Goal: Information Seeking & Learning: Learn about a topic

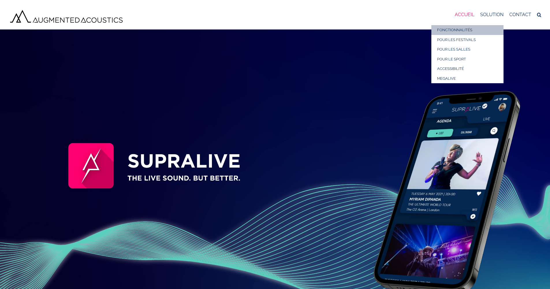
click at [466, 31] on span "FONCTIONNALITÉS" at bounding box center [454, 30] width 35 height 4
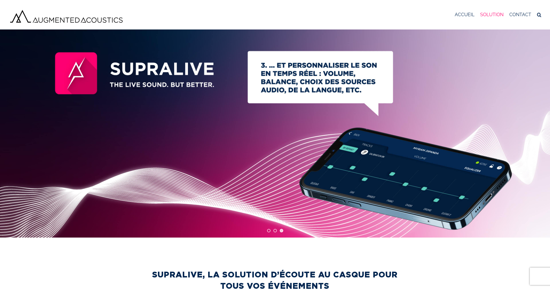
click at [58, 19] on img at bounding box center [66, 16] width 115 height 15
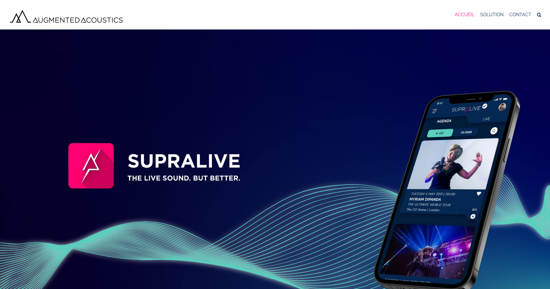
click at [487, 15] on span "SOLUTION" at bounding box center [491, 14] width 23 height 5
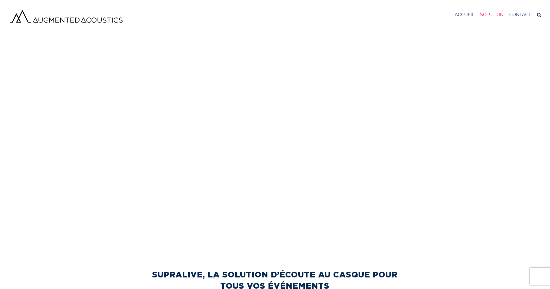
click at [470, 31] on div at bounding box center [275, 133] width 550 height 208
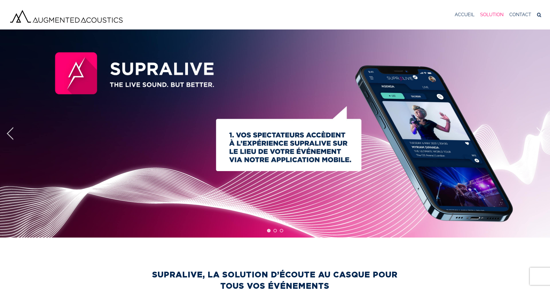
click at [161, 70] on img at bounding box center [275, 133] width 550 height 286
click at [464, 15] on span "ACCUEIL" at bounding box center [465, 14] width 20 height 5
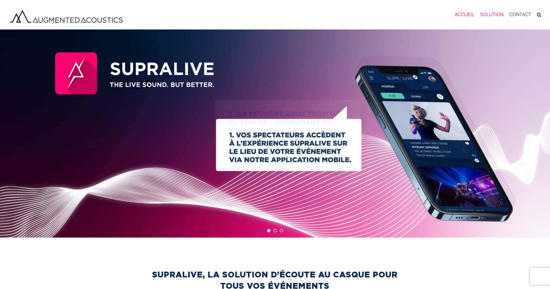
click at [464, 15] on span "ACCUEIL" at bounding box center [465, 14] width 20 height 5
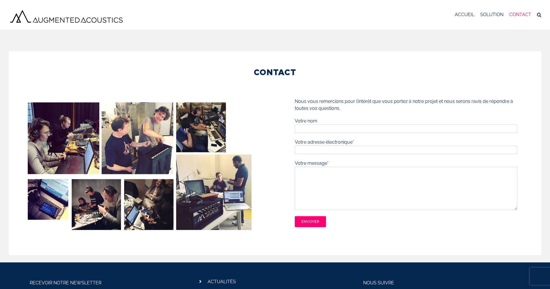
click at [491, 14] on span "SOLUTION" at bounding box center [491, 14] width 23 height 5
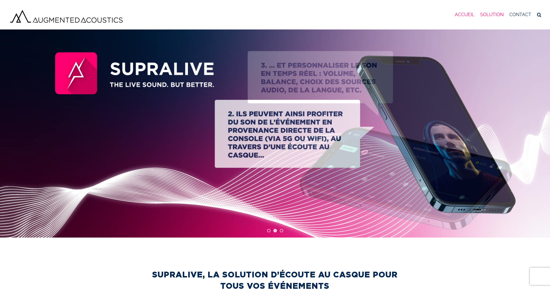
click at [466, 15] on span "ACCUEIL" at bounding box center [465, 14] width 20 height 5
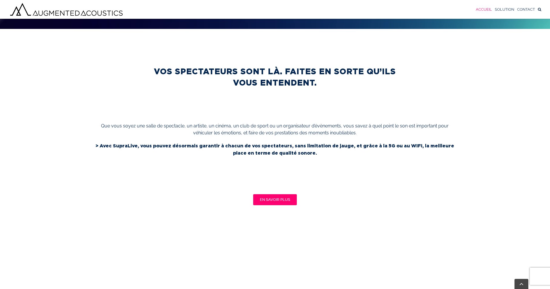
scroll to position [300, 0]
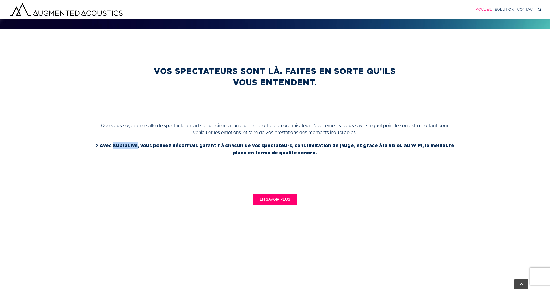
drag, startPoint x: 112, startPoint y: 145, endPoint x: 135, endPoint y: 143, distance: 22.6
click at [135, 144] on span "> Avec SupraLive, vous pouvez désormais garantir à chacun de vos spectateurs, s…" at bounding box center [275, 149] width 359 height 12
copy span "SupraLive"
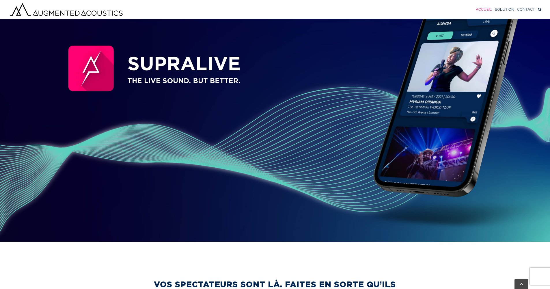
scroll to position [86, 0]
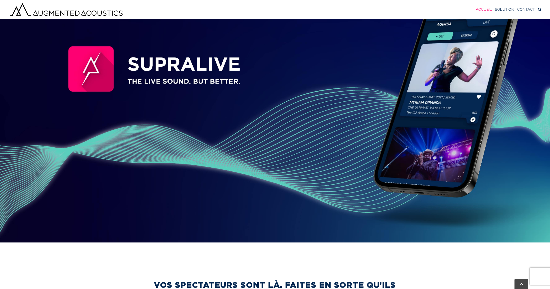
click at [188, 79] on img at bounding box center [275, 87] width 594 height 309
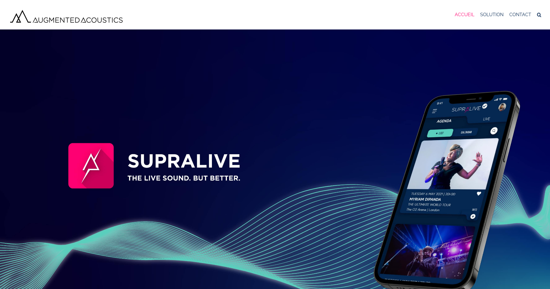
scroll to position [0, 0]
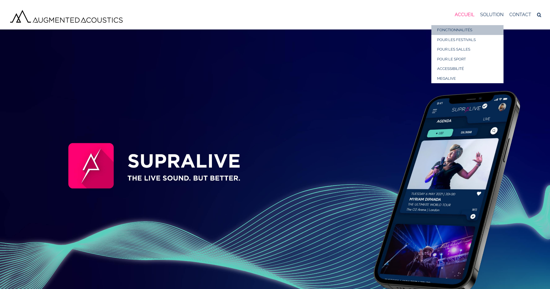
click at [464, 29] on span "FONCTIONNALITÉS" at bounding box center [454, 30] width 35 height 4
click at [461, 30] on span "FONCTIONNALITÉS" at bounding box center [454, 30] width 35 height 4
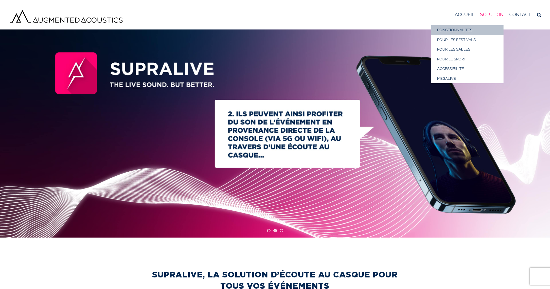
click at [492, 15] on span "SOLUTION" at bounding box center [491, 14] width 23 height 5
